Goal: Task Accomplishment & Management: Use online tool/utility

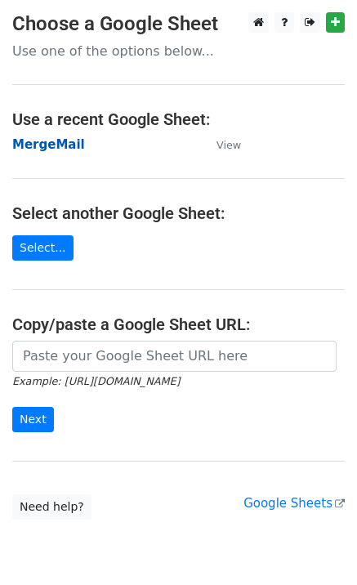
click at [56, 150] on strong "MergeMail" at bounding box center [48, 144] width 73 height 15
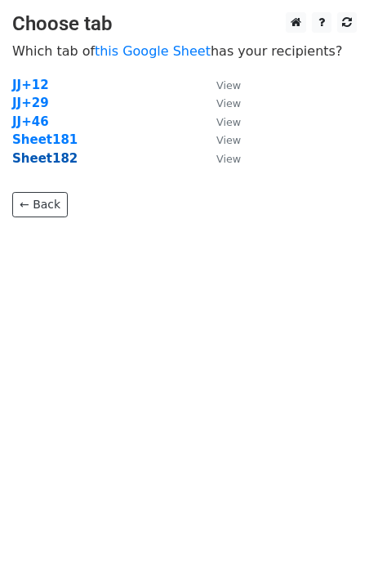
click at [47, 165] on strong "Sheet182" at bounding box center [44, 158] width 65 height 15
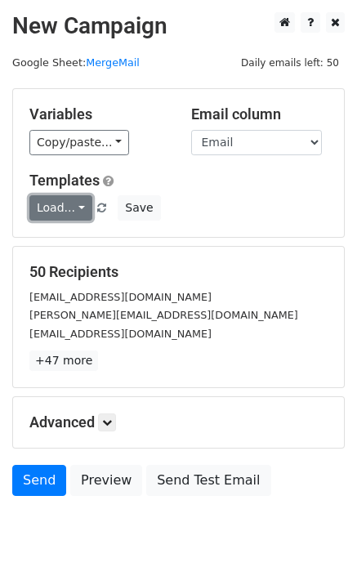
click at [46, 199] on link "Load..." at bounding box center [60, 207] width 63 height 25
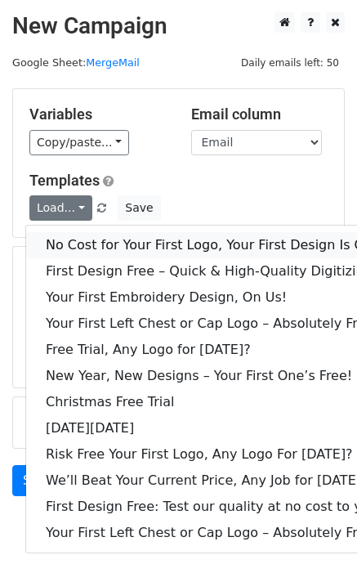
click at [96, 249] on link "No Cost for Your First Logo, Your First Design Is On Us!" at bounding box center [222, 245] width 392 height 26
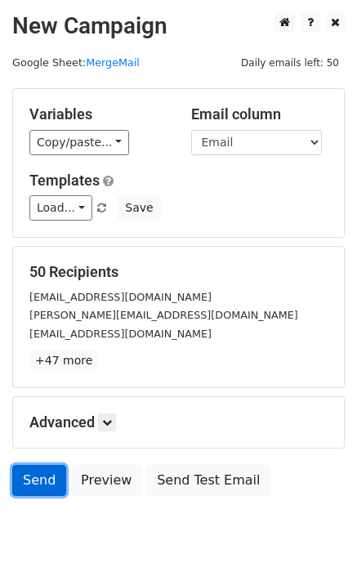
click at [53, 475] on link "Send" at bounding box center [39, 480] width 54 height 31
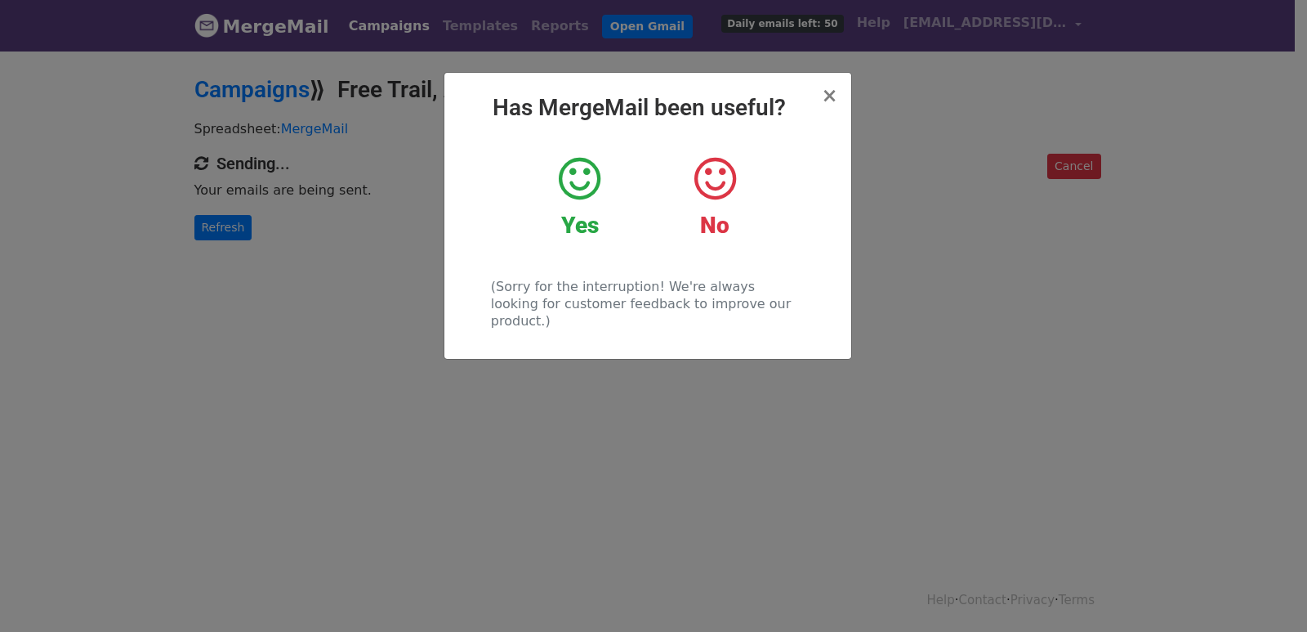
click at [328, 194] on div "× Has MergeMail been useful? Yes No (Sorry for the interruption! We're always l…" at bounding box center [653, 340] width 1307 height 583
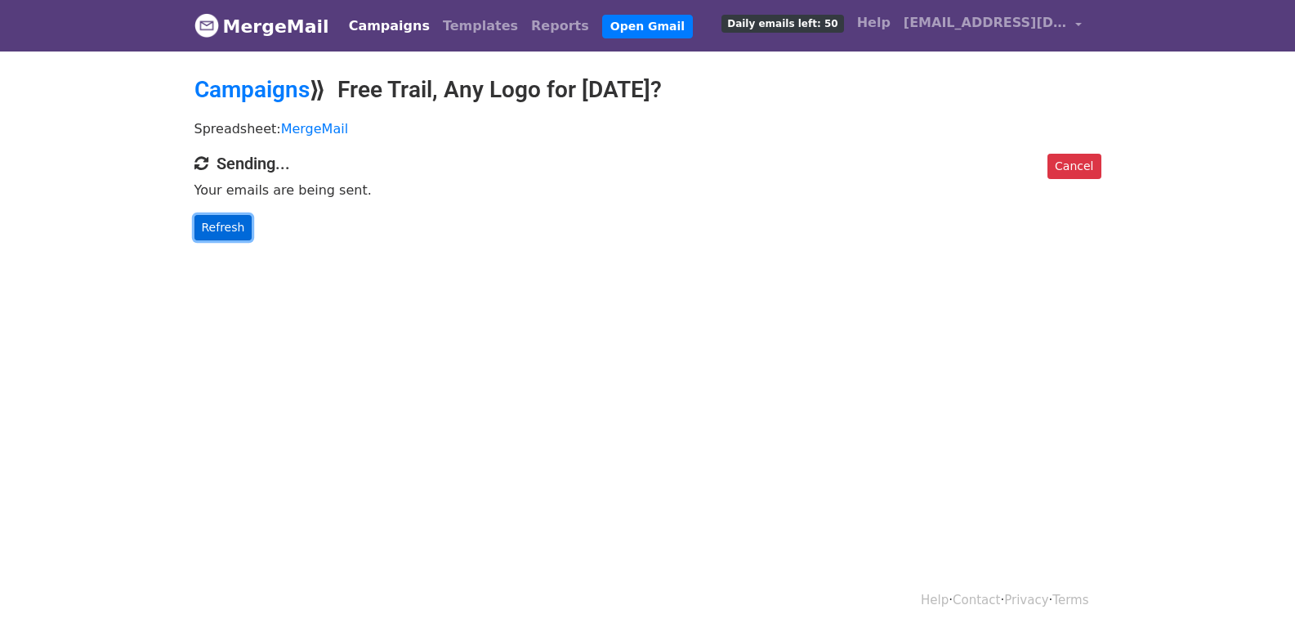
click at [211, 236] on link "Refresh" at bounding box center [223, 227] width 58 height 25
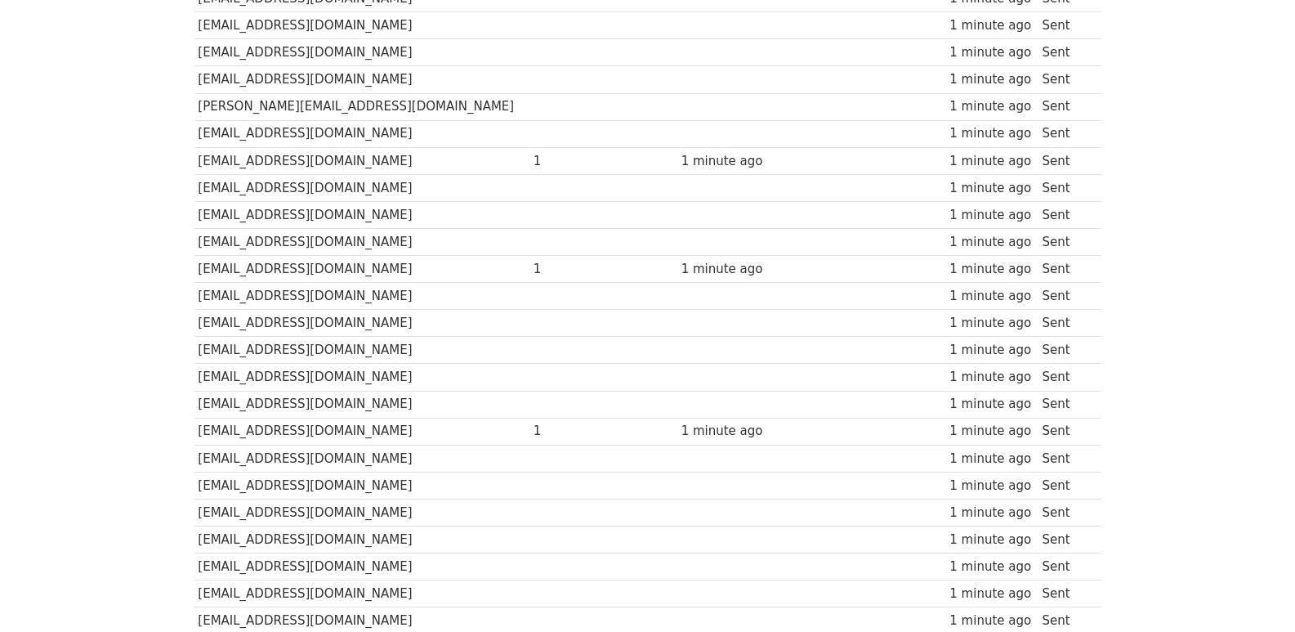
scroll to position [1137, 0]
